Goal: Communication & Community: Answer question/provide support

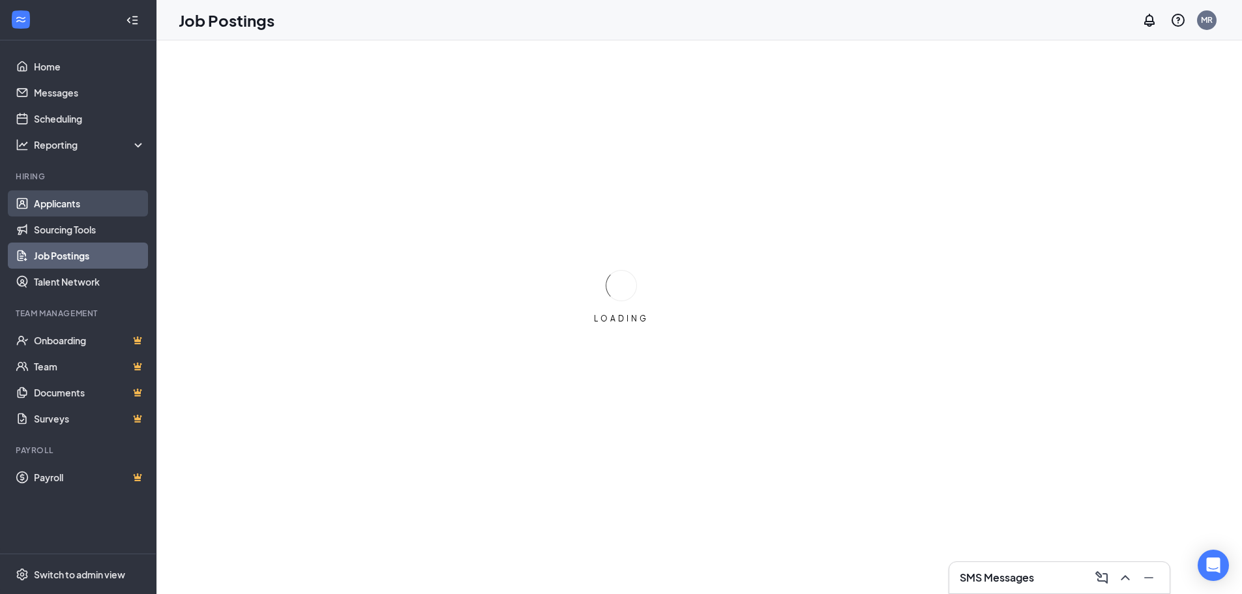
click at [76, 203] on link "Applicants" at bounding box center [89, 203] width 111 height 26
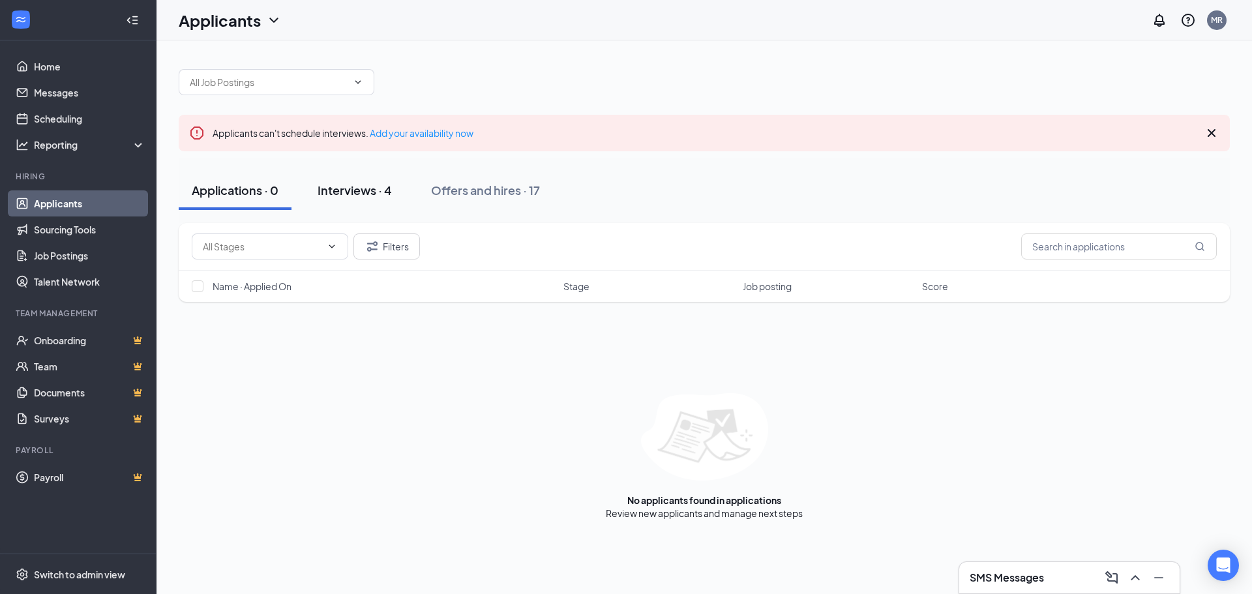
click at [361, 192] on div "Interviews · 4" at bounding box center [355, 190] width 74 height 16
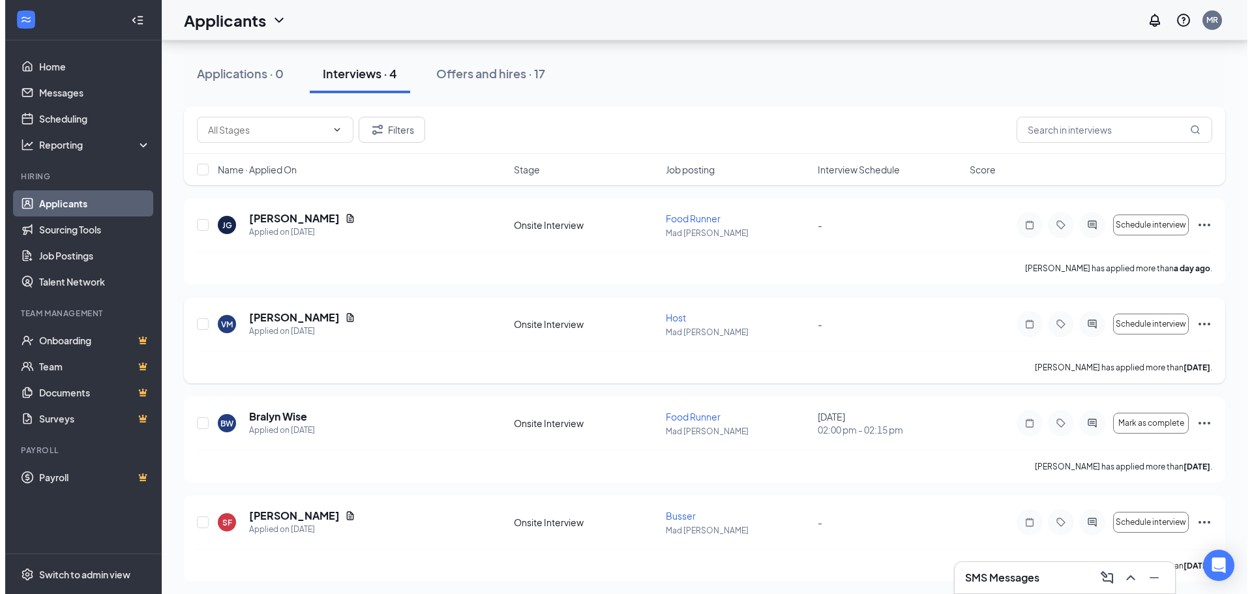
scroll to position [120, 0]
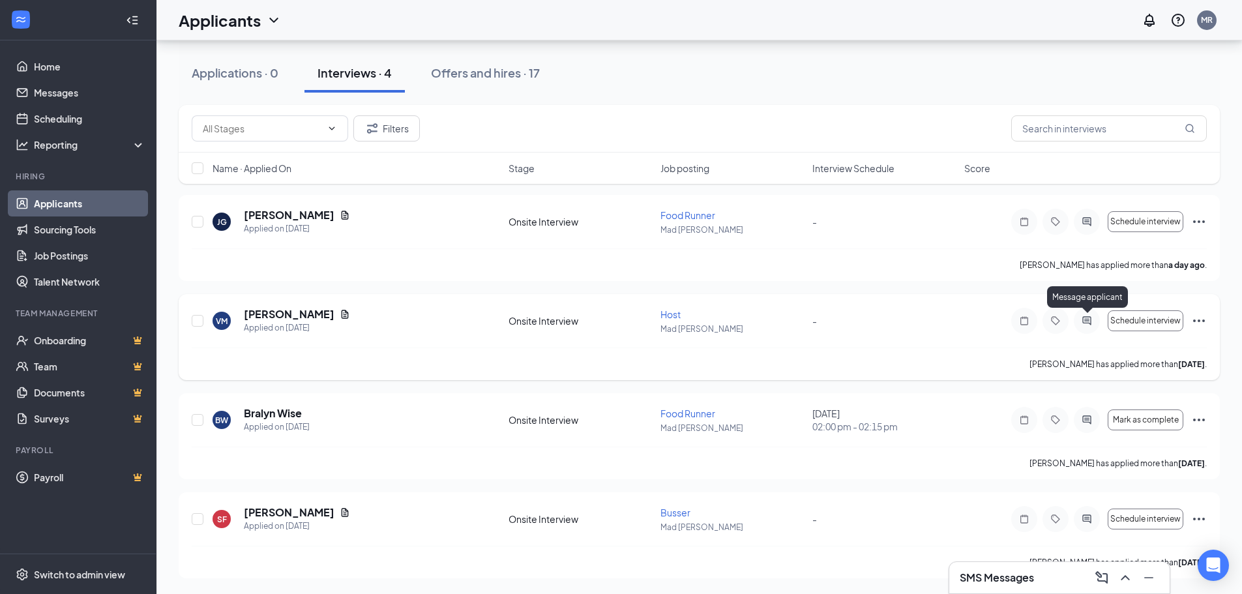
click at [1087, 319] on icon "ActiveChat" at bounding box center [1086, 320] width 8 height 8
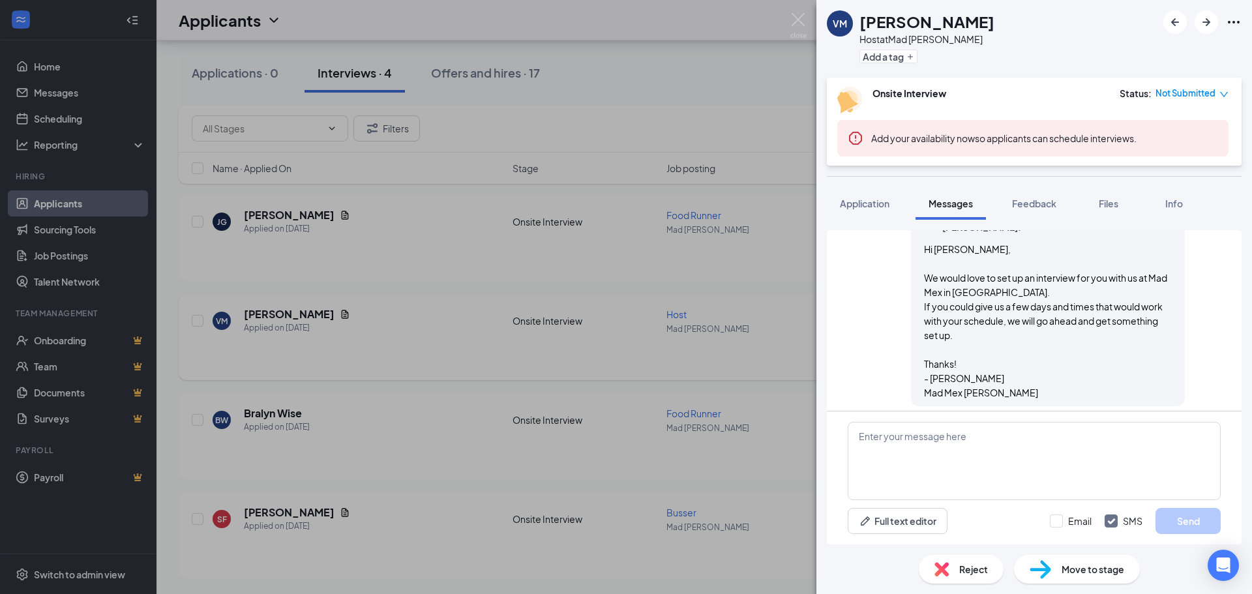
scroll to position [306, 0]
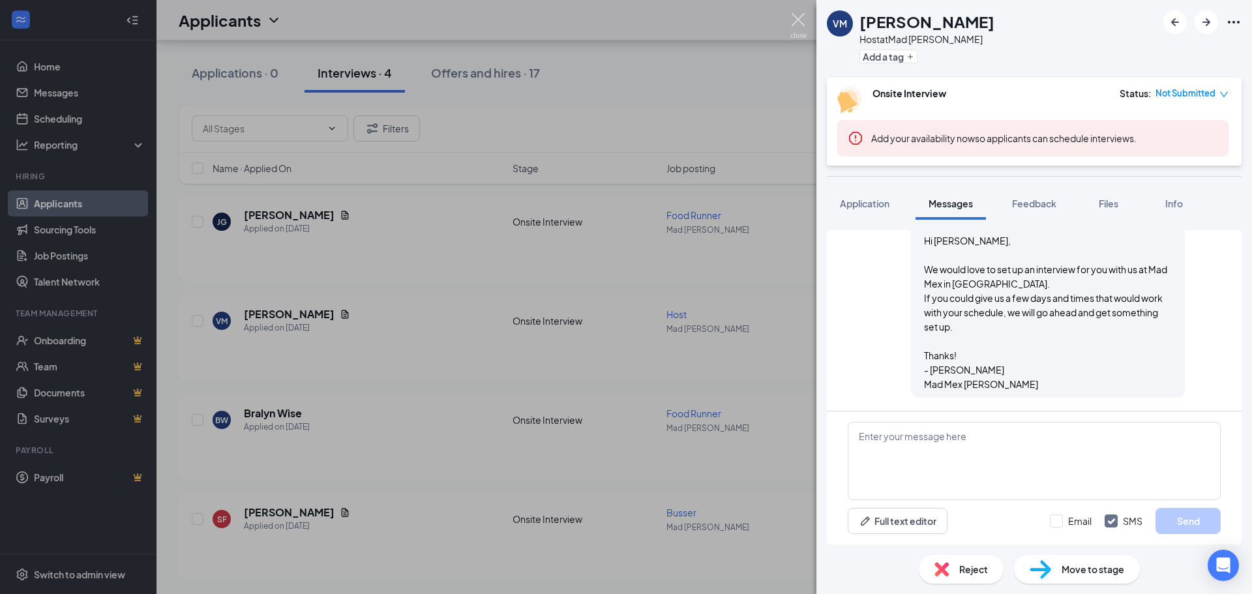
click at [803, 20] on img at bounding box center [798, 25] width 16 height 25
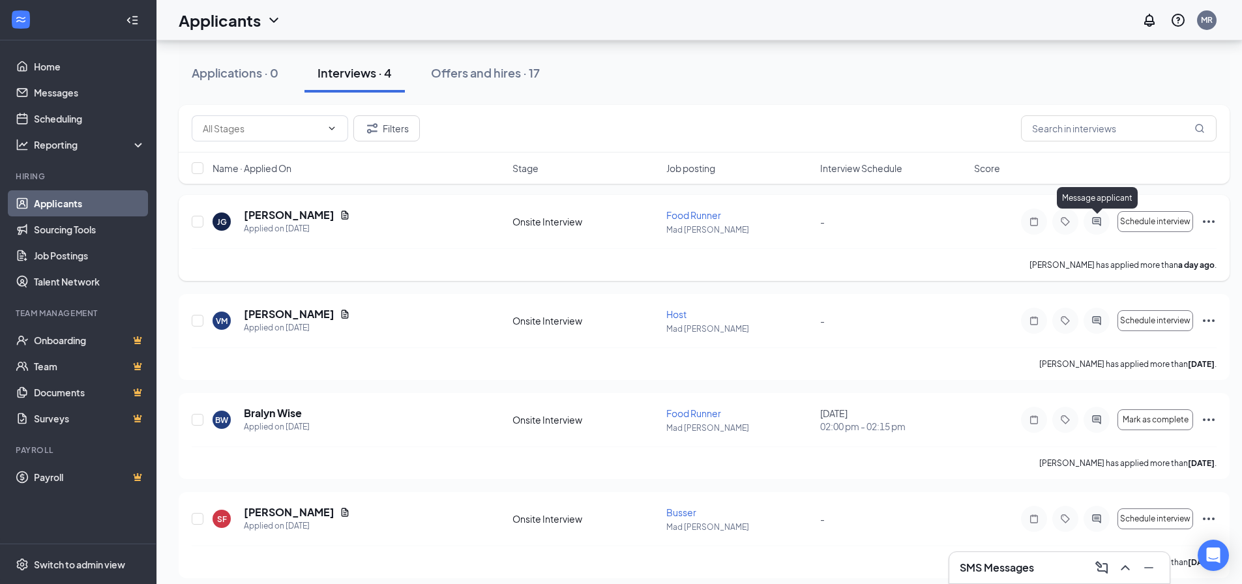
click at [1095, 218] on icon "ActiveChat" at bounding box center [1097, 221] width 16 height 10
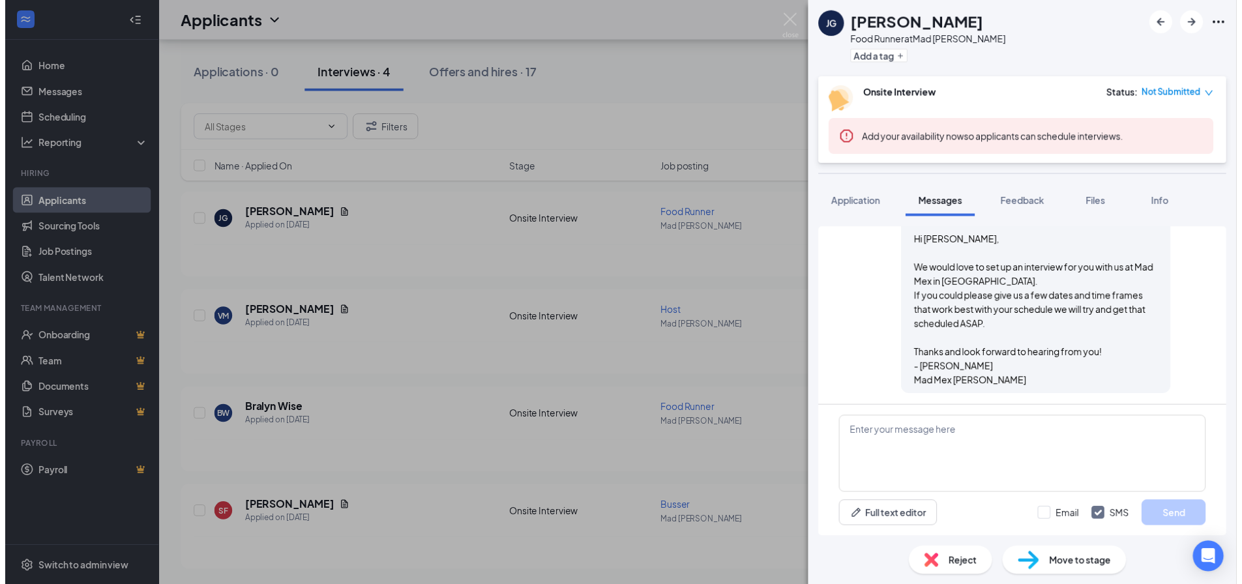
scroll to position [306, 0]
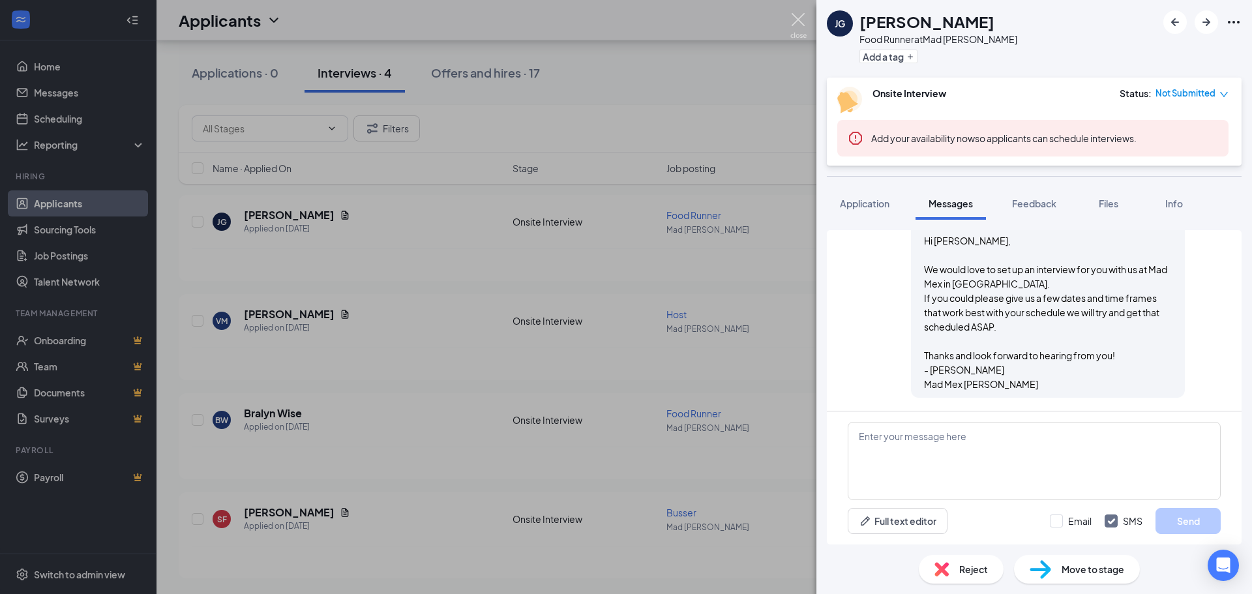
click at [802, 23] on img at bounding box center [798, 25] width 16 height 25
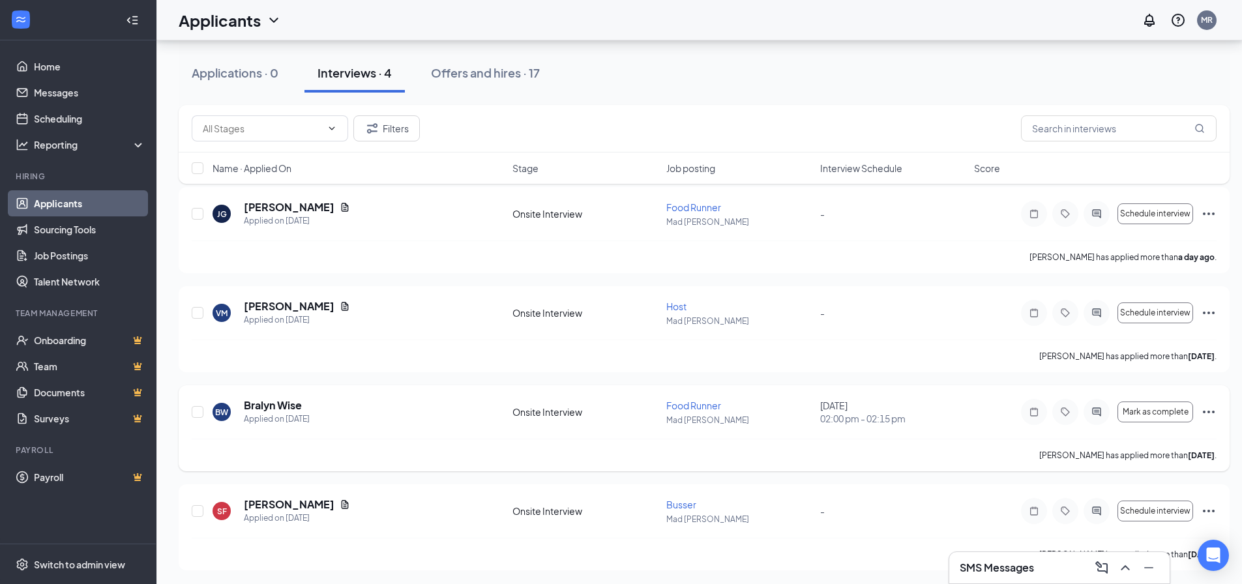
scroll to position [130, 0]
click at [497, 68] on div "Offers and hires · 17" at bounding box center [485, 73] width 109 height 16
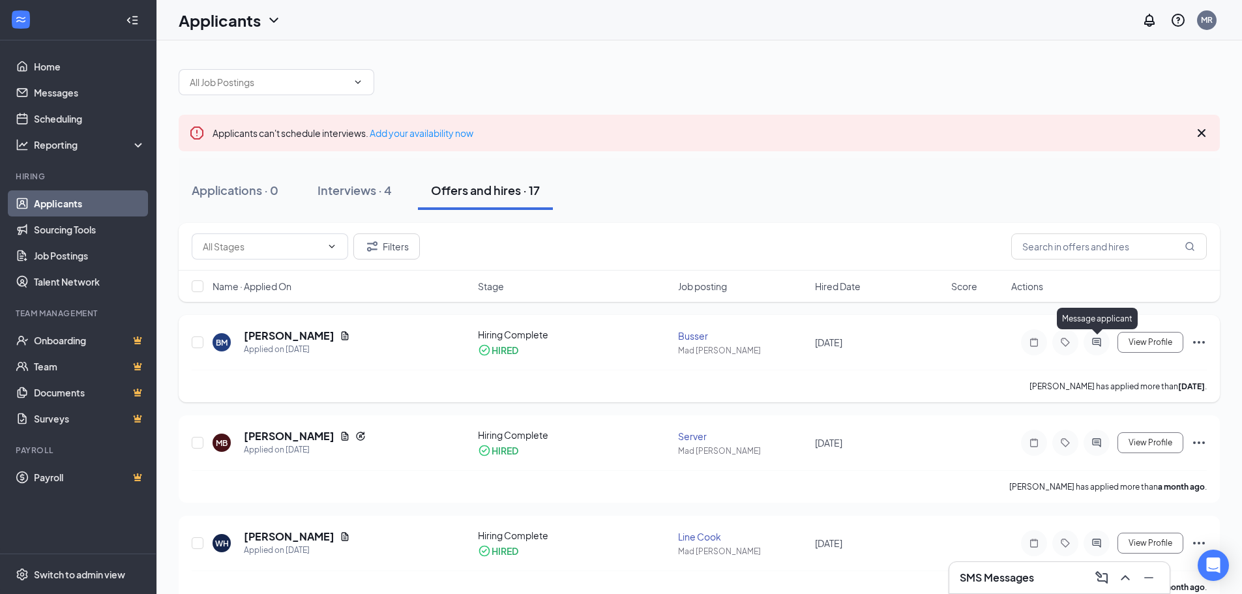
click at [1095, 338] on icon "ActiveChat" at bounding box center [1097, 342] width 16 height 10
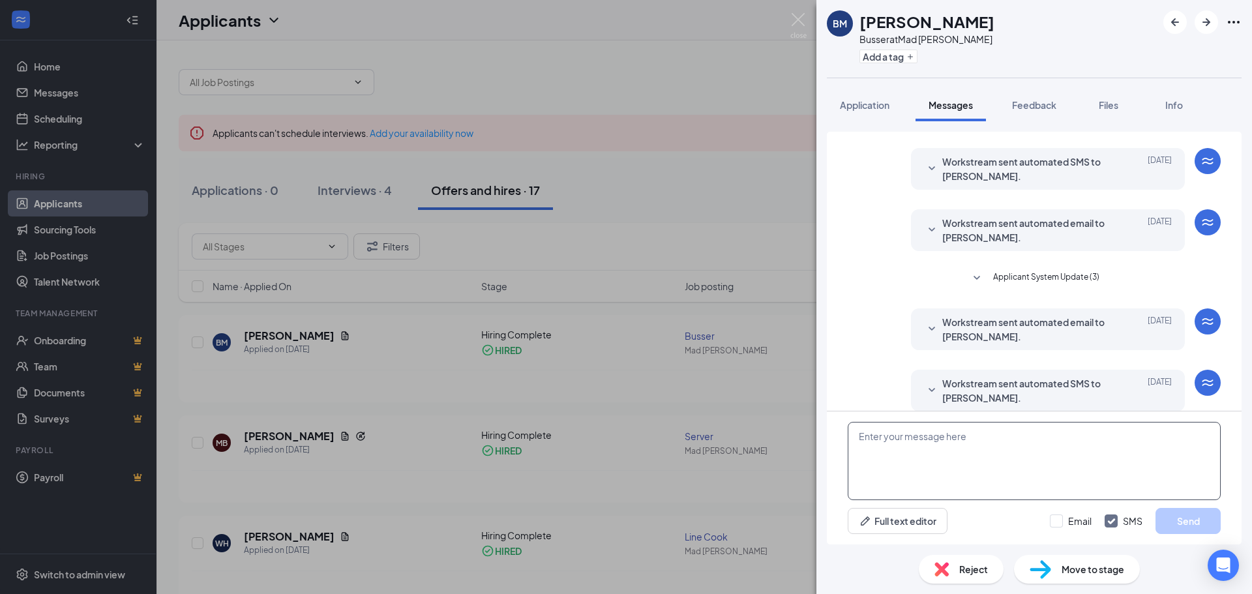
scroll to position [230, 0]
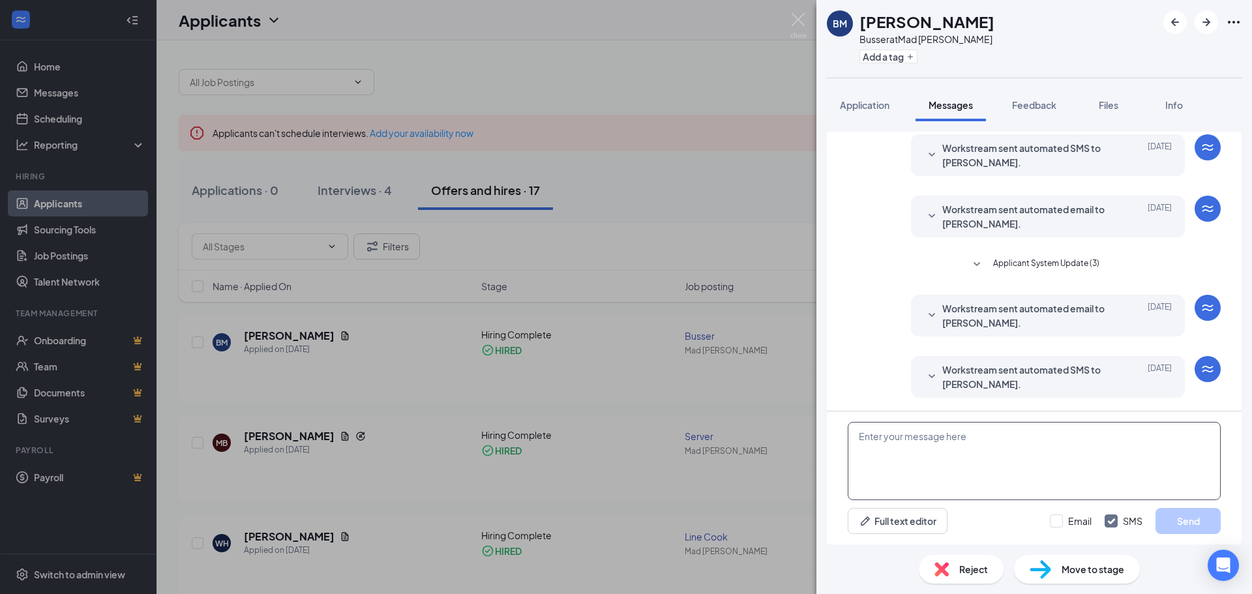
click at [895, 439] on textarea at bounding box center [1034, 461] width 373 height 78
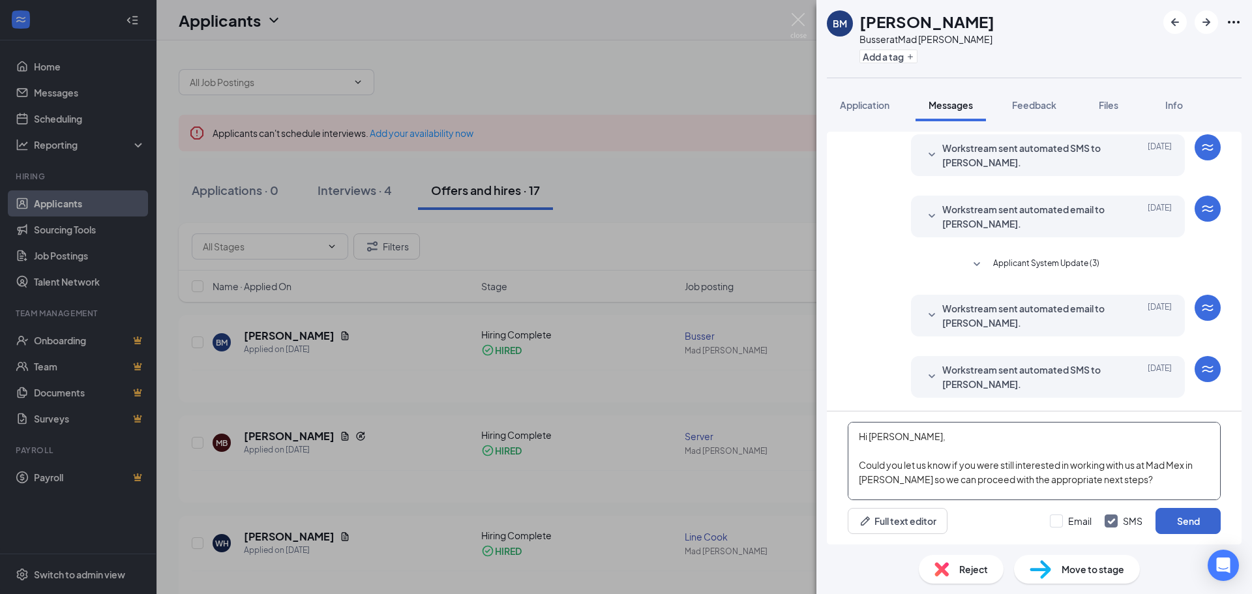
type textarea "Hi [PERSON_NAME], Could you let us know if you were still interested in working…"
click at [1191, 515] on button "Send" at bounding box center [1187, 521] width 65 height 26
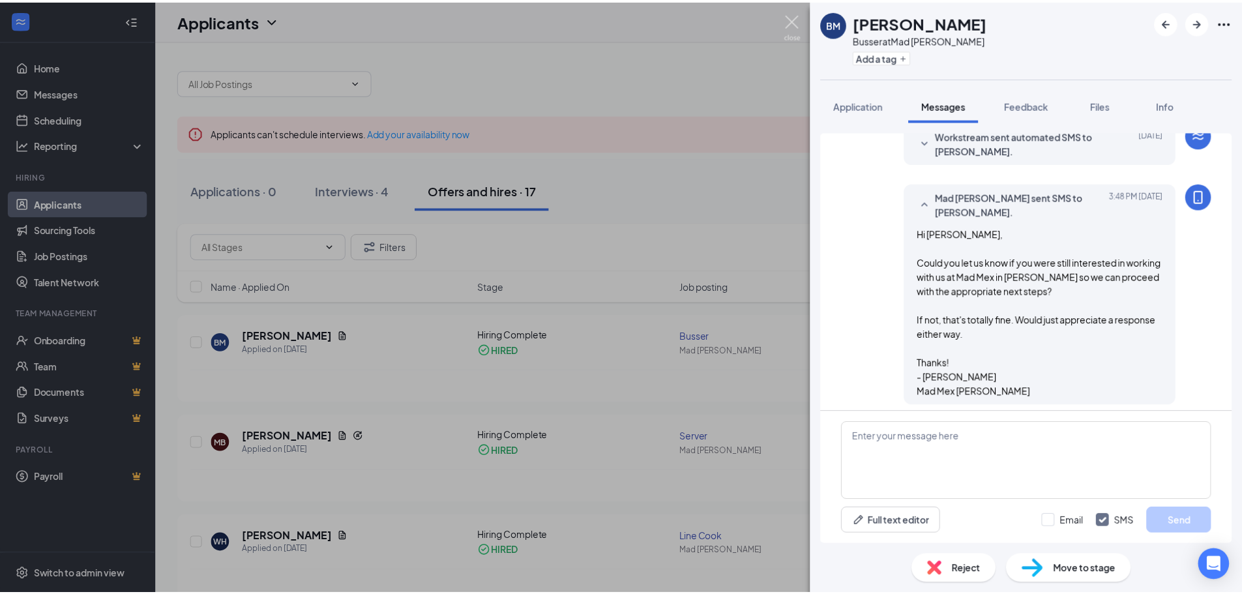
scroll to position [471, 0]
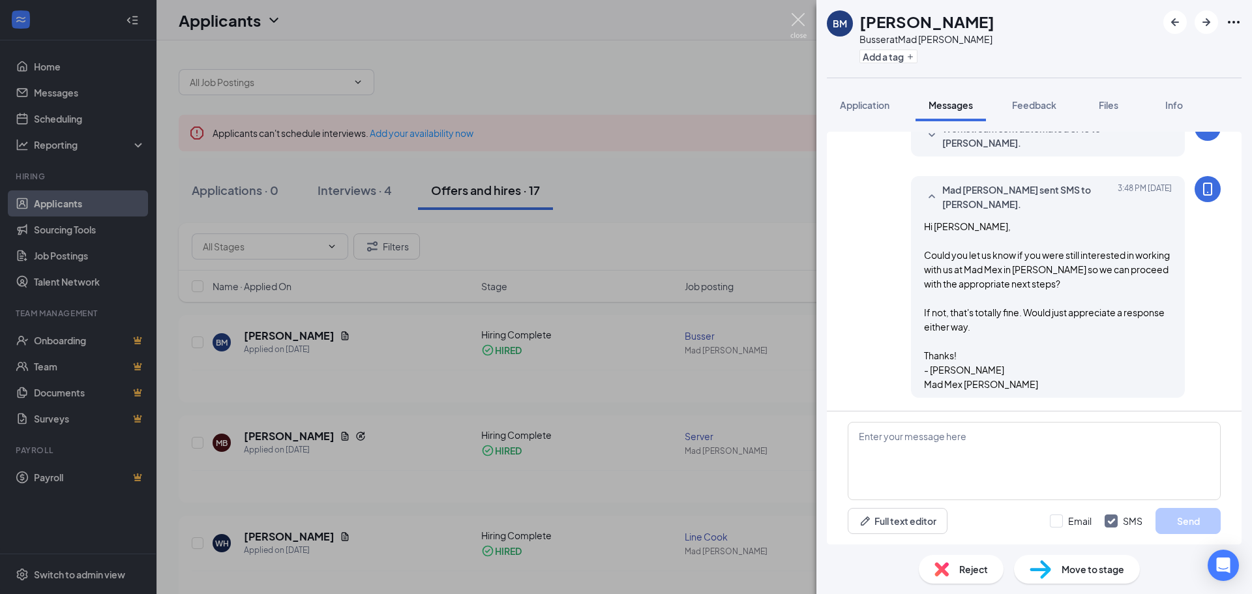
click at [796, 19] on img at bounding box center [798, 25] width 16 height 25
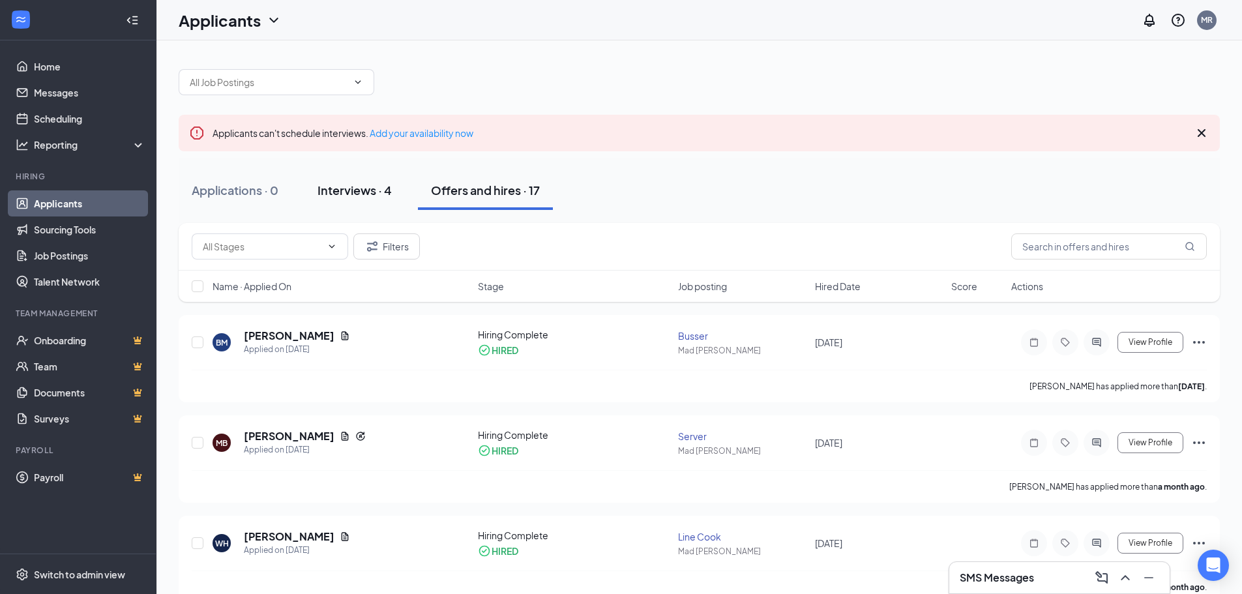
click at [364, 194] on div "Interviews · 4" at bounding box center [355, 190] width 74 height 16
